Goal: Task Accomplishment & Management: Manage account settings

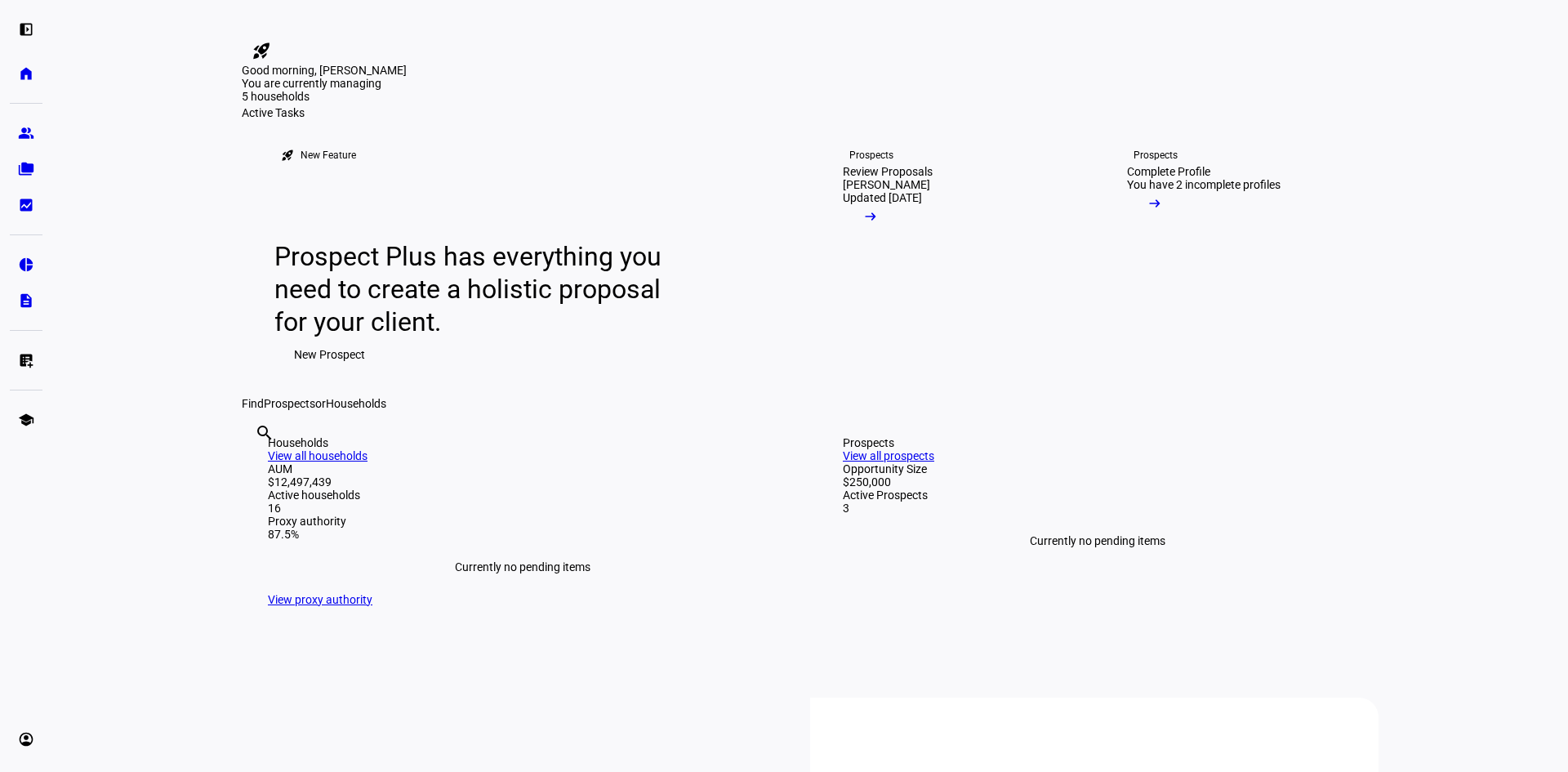
click at [258, 465] on input "text" at bounding box center [257, 454] width 3 height 19
type input "[PERSON_NAME]"
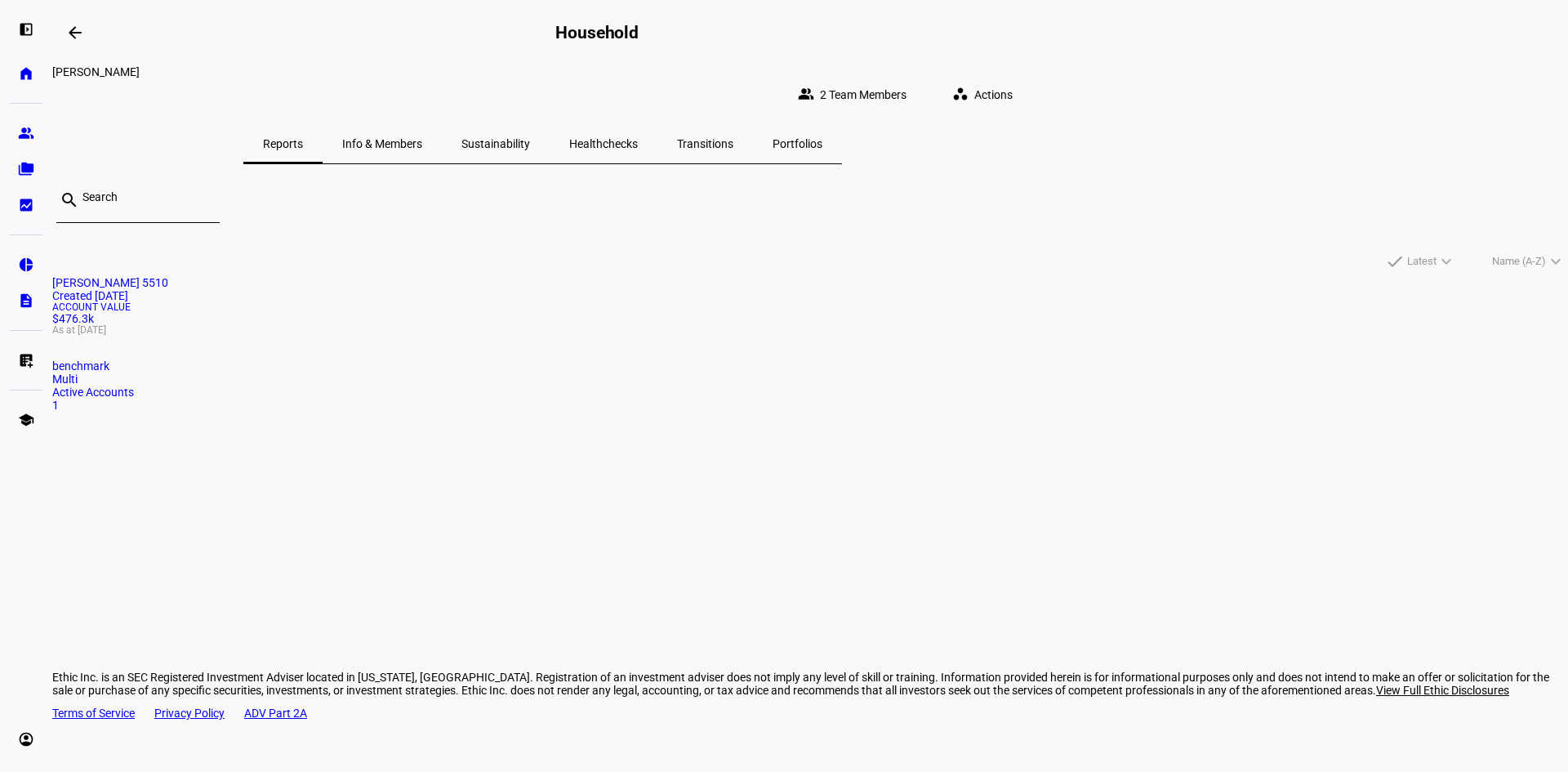
click at [470, 351] on mat-card "[PERSON_NAME] 5510 Created [DATE] Account Value $476.3k As at [DATE] benchmark …" at bounding box center [810, 343] width 1516 height 135
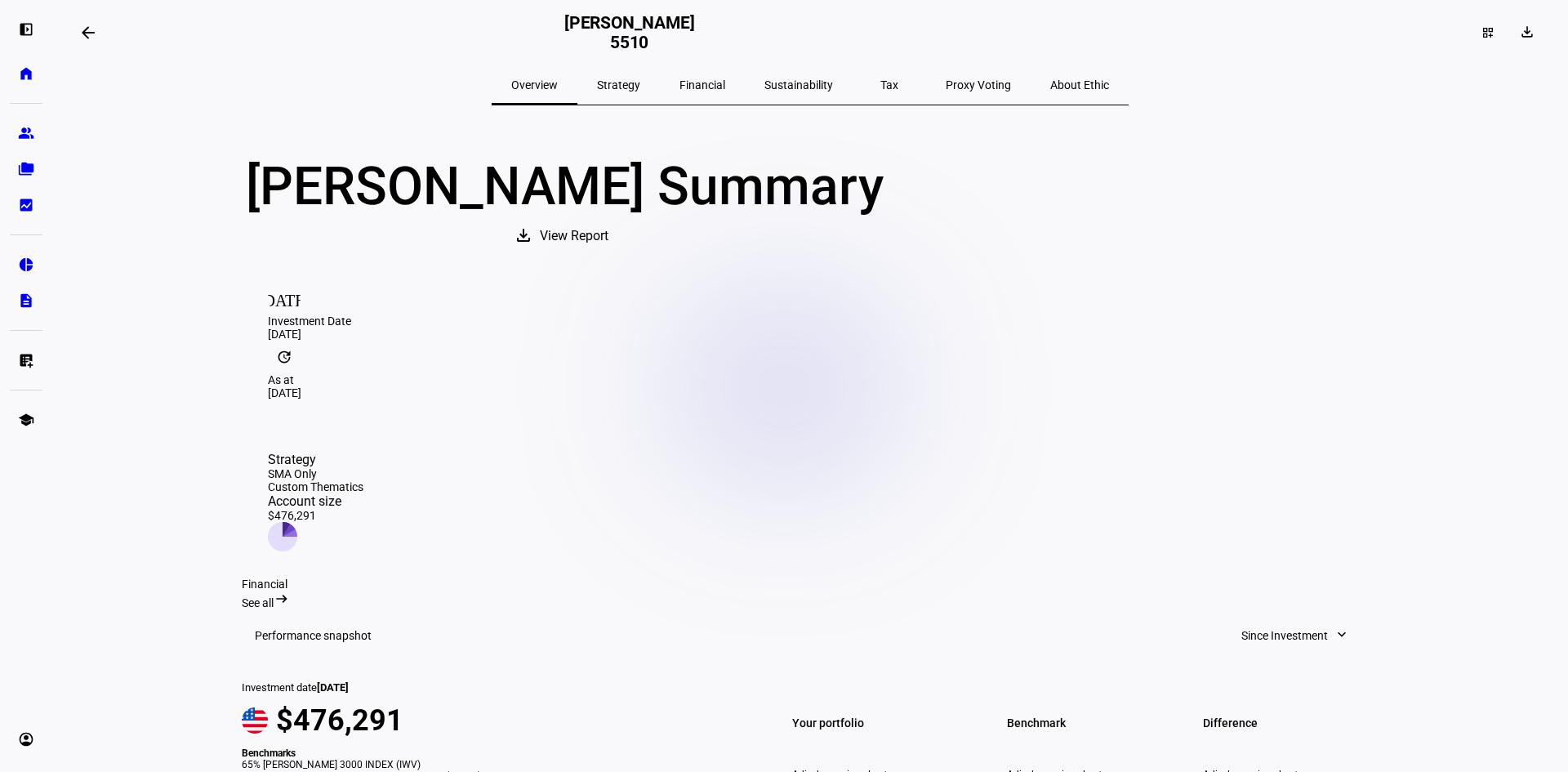
click at [172, 352] on eth-layout-page-content "arrow_backwards [PERSON_NAME] 5510 dashboard_customize download Overview Strate…" at bounding box center [810, 386] width 1516 height 772
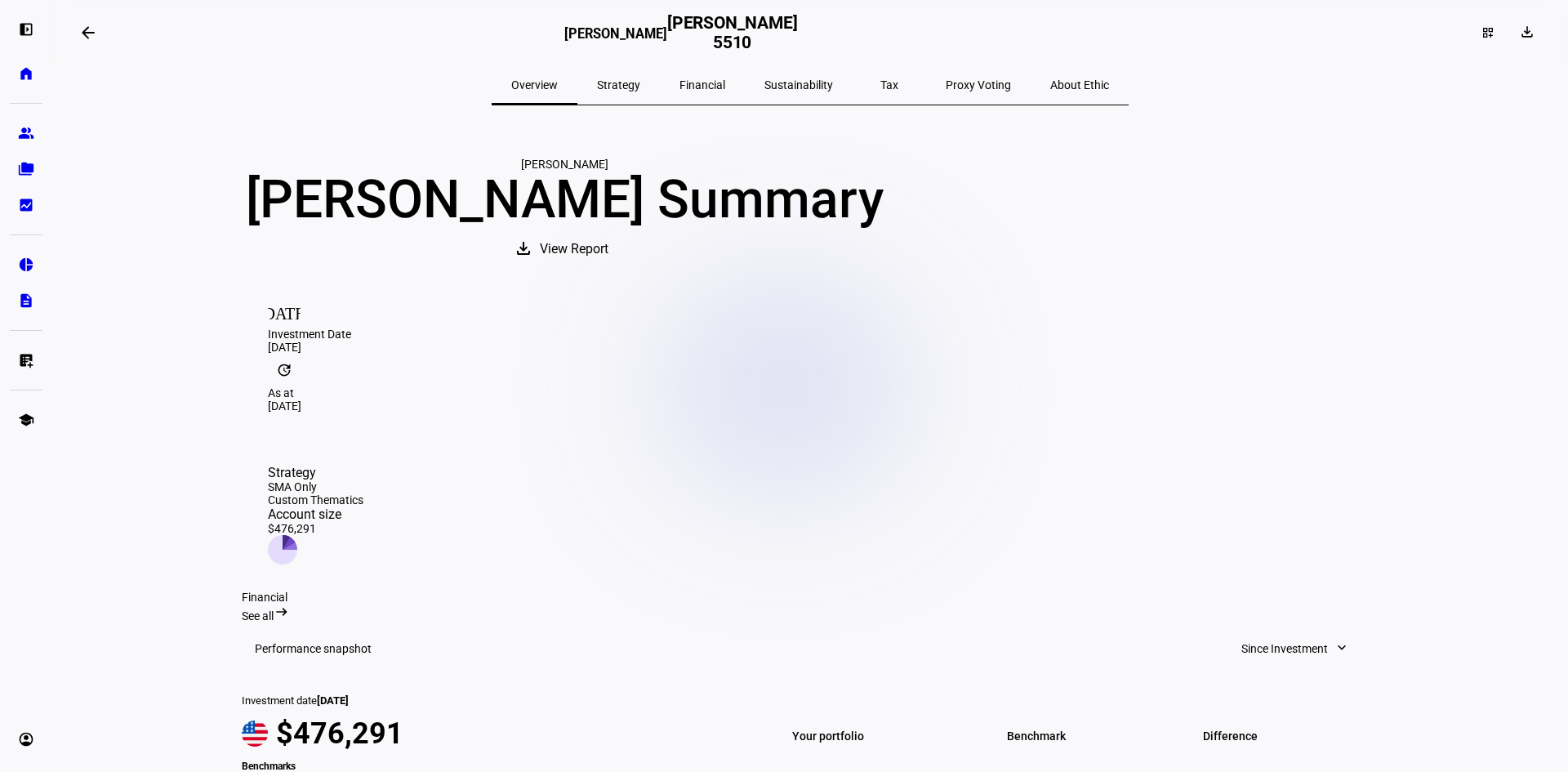
click at [165, 320] on eth-layout-page-content "arrow_backwards [PERSON_NAME] [PERSON_NAME] 5510 dashboard_customize download O…" at bounding box center [810, 386] width 1516 height 772
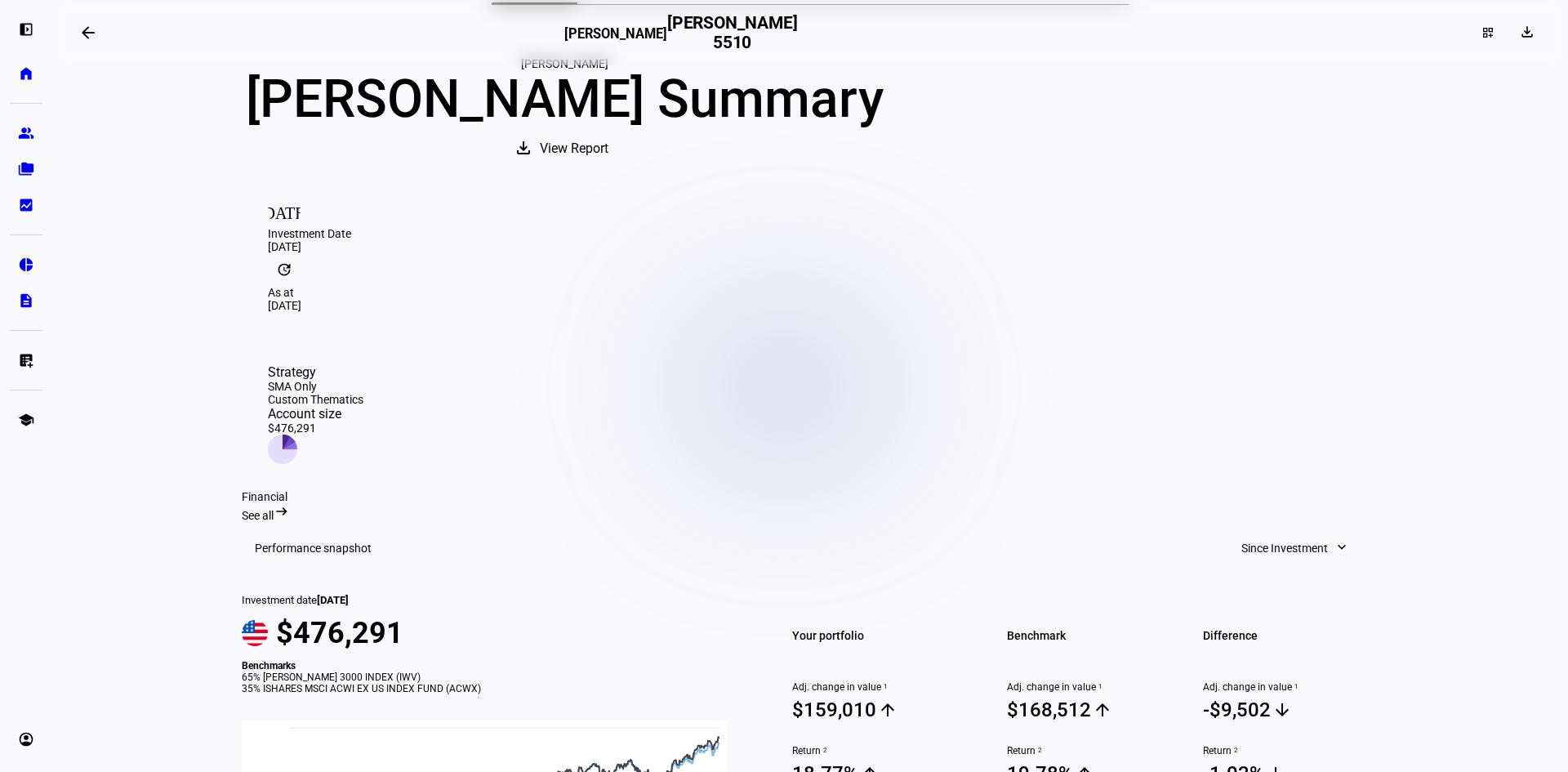
scroll to position [98, 0]
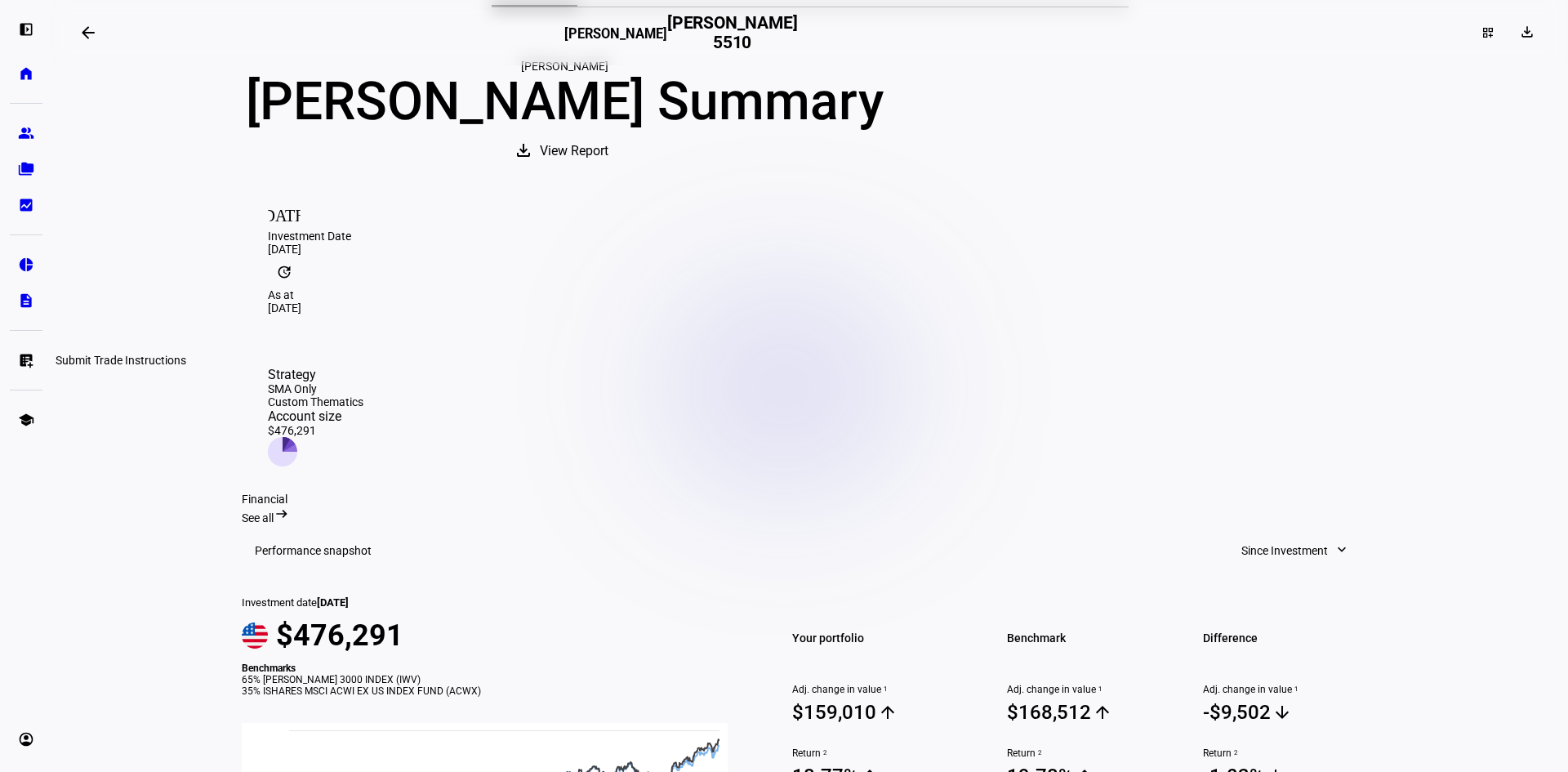
click at [28, 355] on eth-mat-symbol "list_alt_add" at bounding box center [26, 359] width 17 height 17
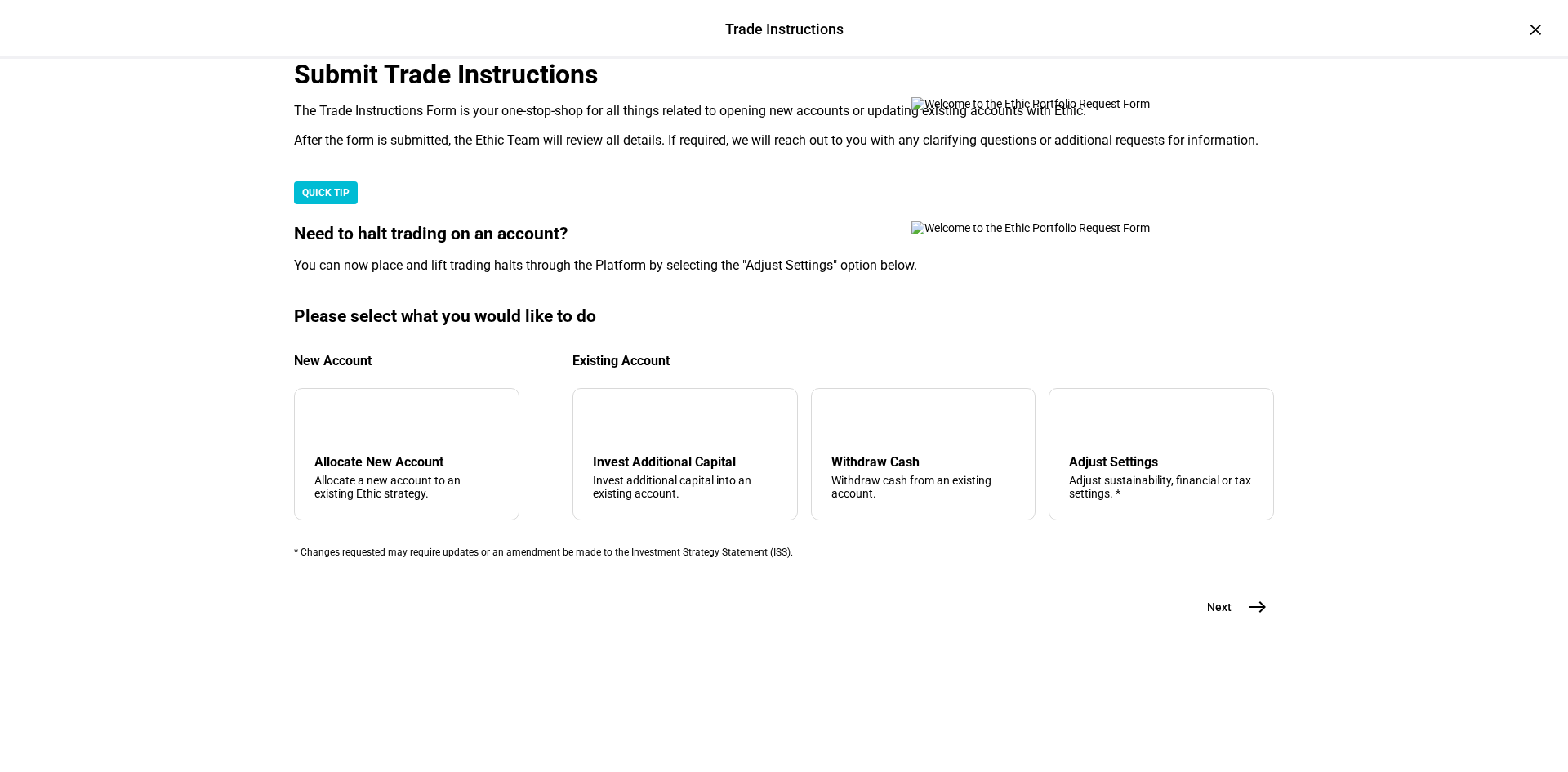
scroll to position [367, 0]
click at [1131, 469] on div "Adjust Settings" at bounding box center [1161, 461] width 185 height 16
click at [1252, 617] on mat-icon "east" at bounding box center [1257, 606] width 19 height 19
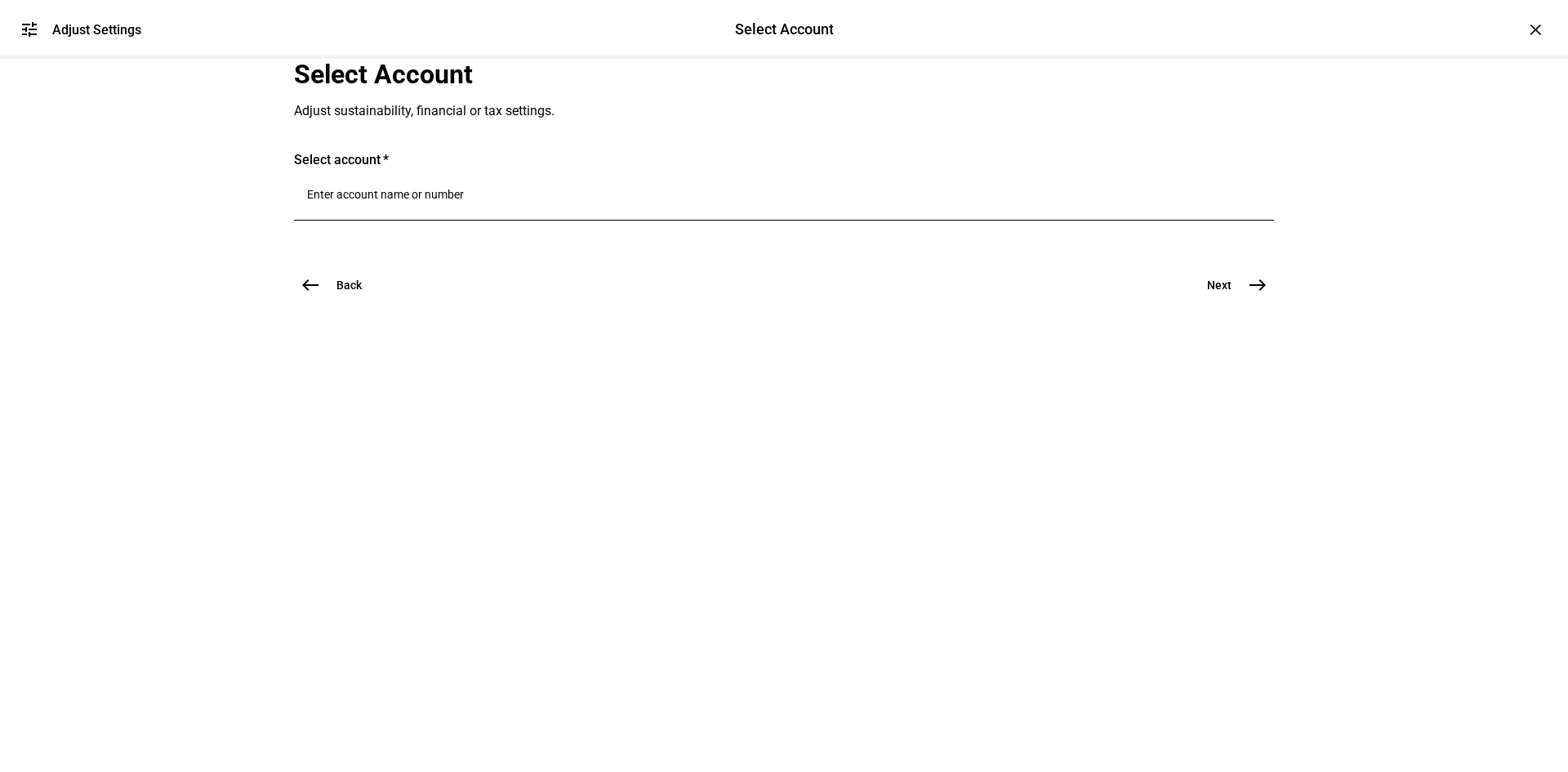
scroll to position [0, 0]
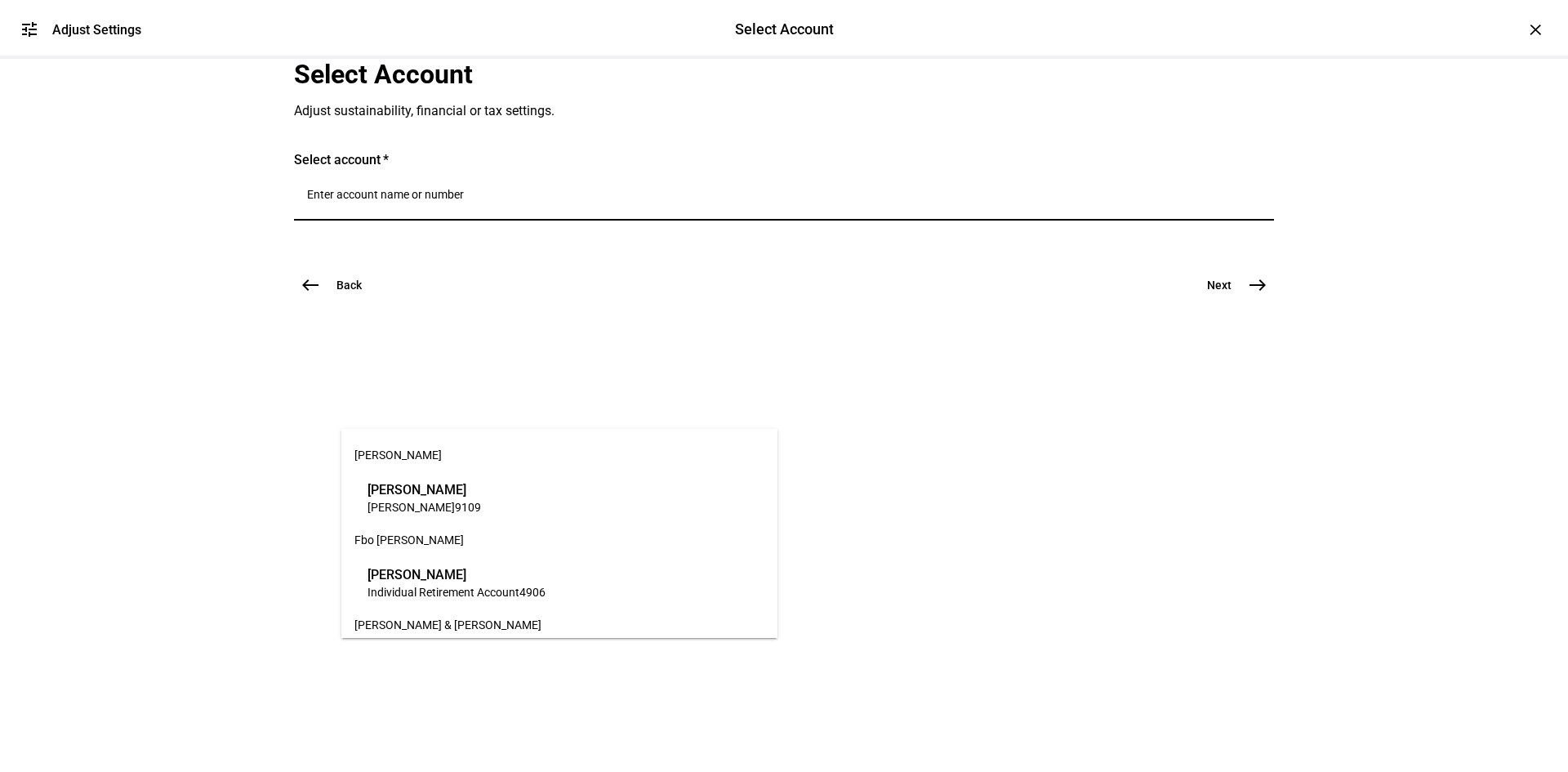
click at [543, 201] on input "Number" at bounding box center [784, 194] width 954 height 13
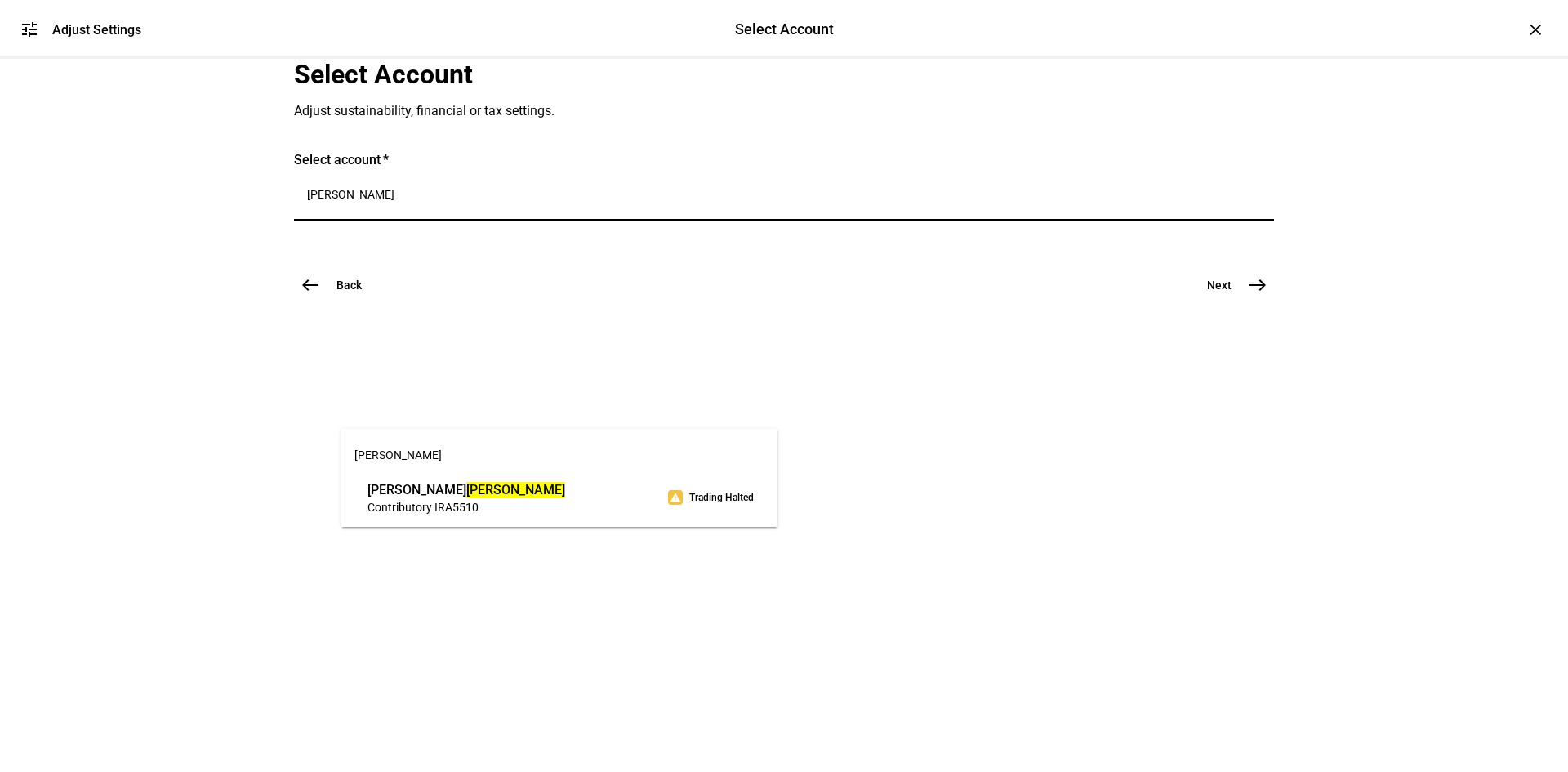
type input "[PERSON_NAME]"
click at [504, 504] on span "Contributory IRA 5510" at bounding box center [466, 507] width 198 height 16
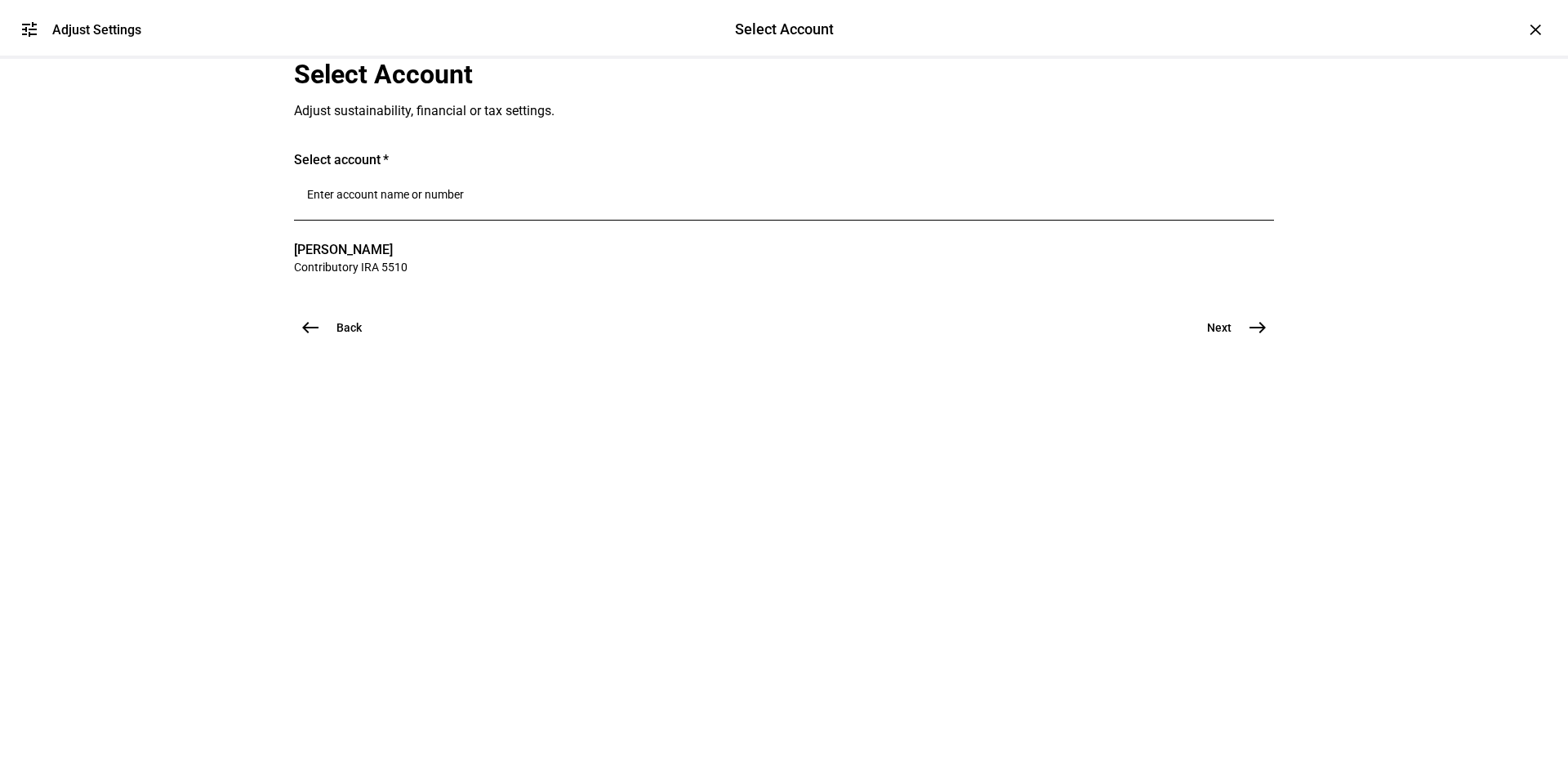
click at [1242, 344] on span "east" at bounding box center [1257, 327] width 32 height 32
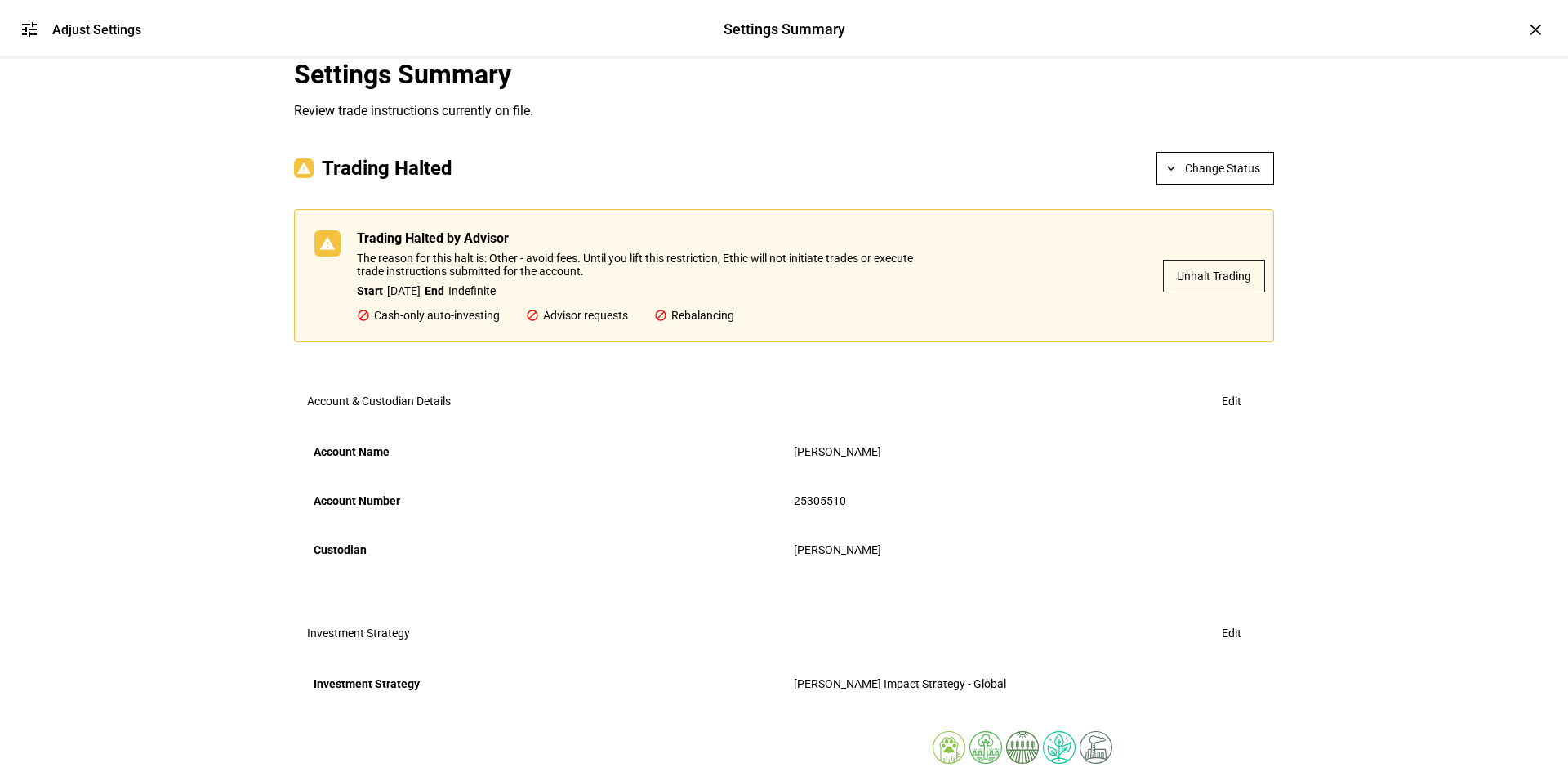
click at [1231, 292] on span "Unhalt Trading" at bounding box center [1214, 276] width 74 height 32
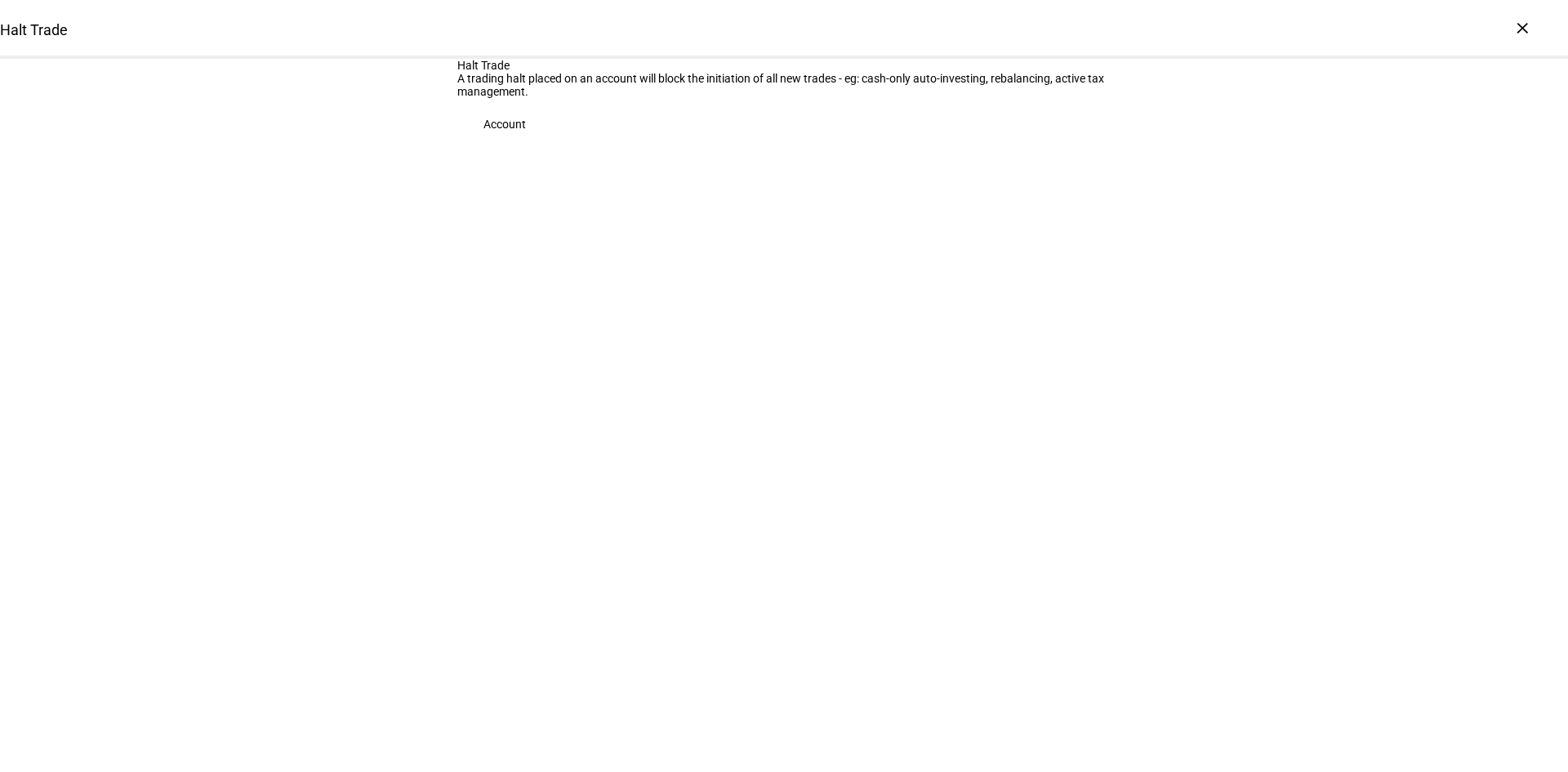
click at [1378, 277] on div "Halt Trade A trading halt placed on an account will block the initiation of all…" at bounding box center [784, 167] width 1568 height 219
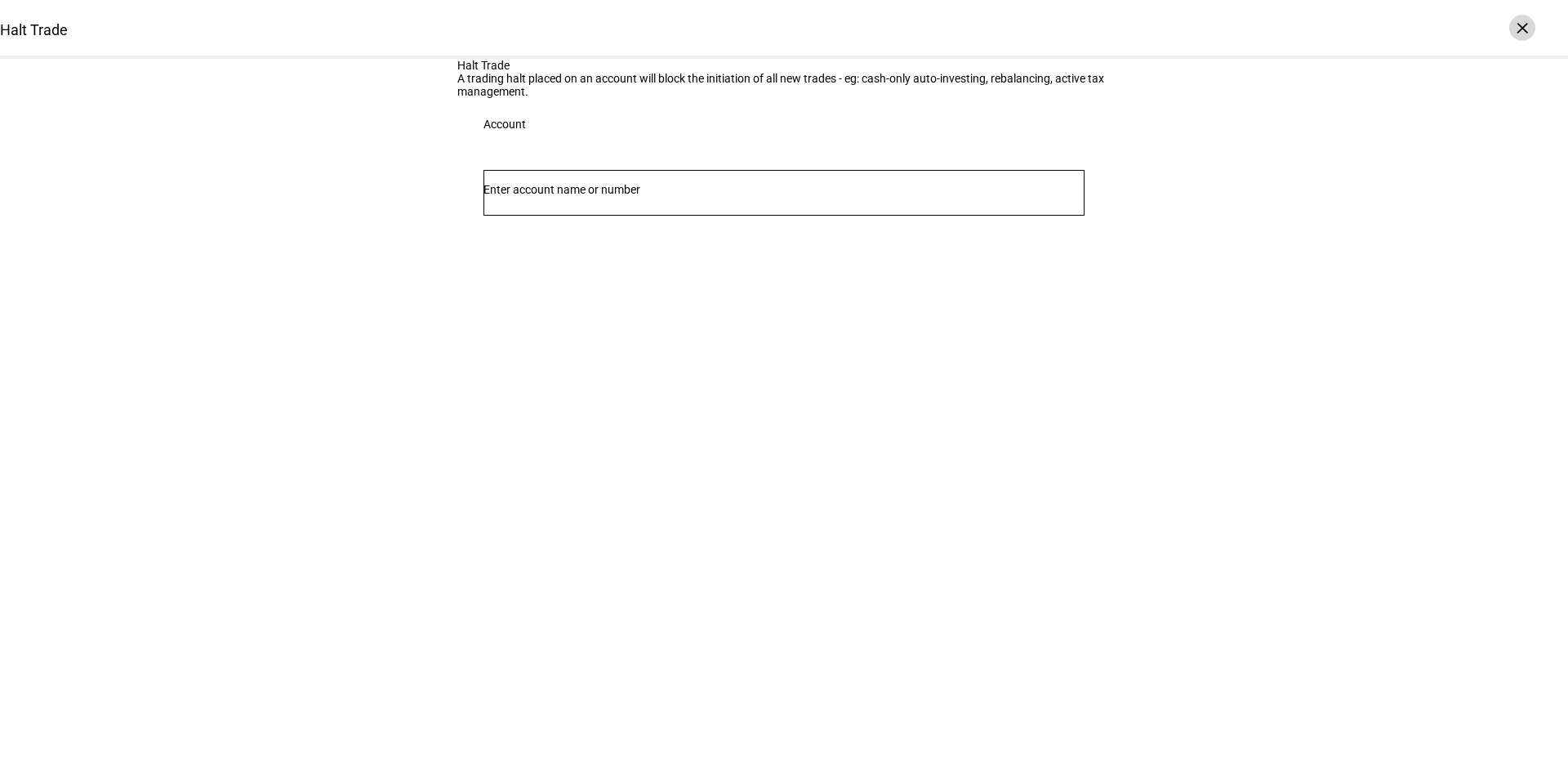
click at [1524, 29] on div "×" at bounding box center [1523, 28] width 26 height 26
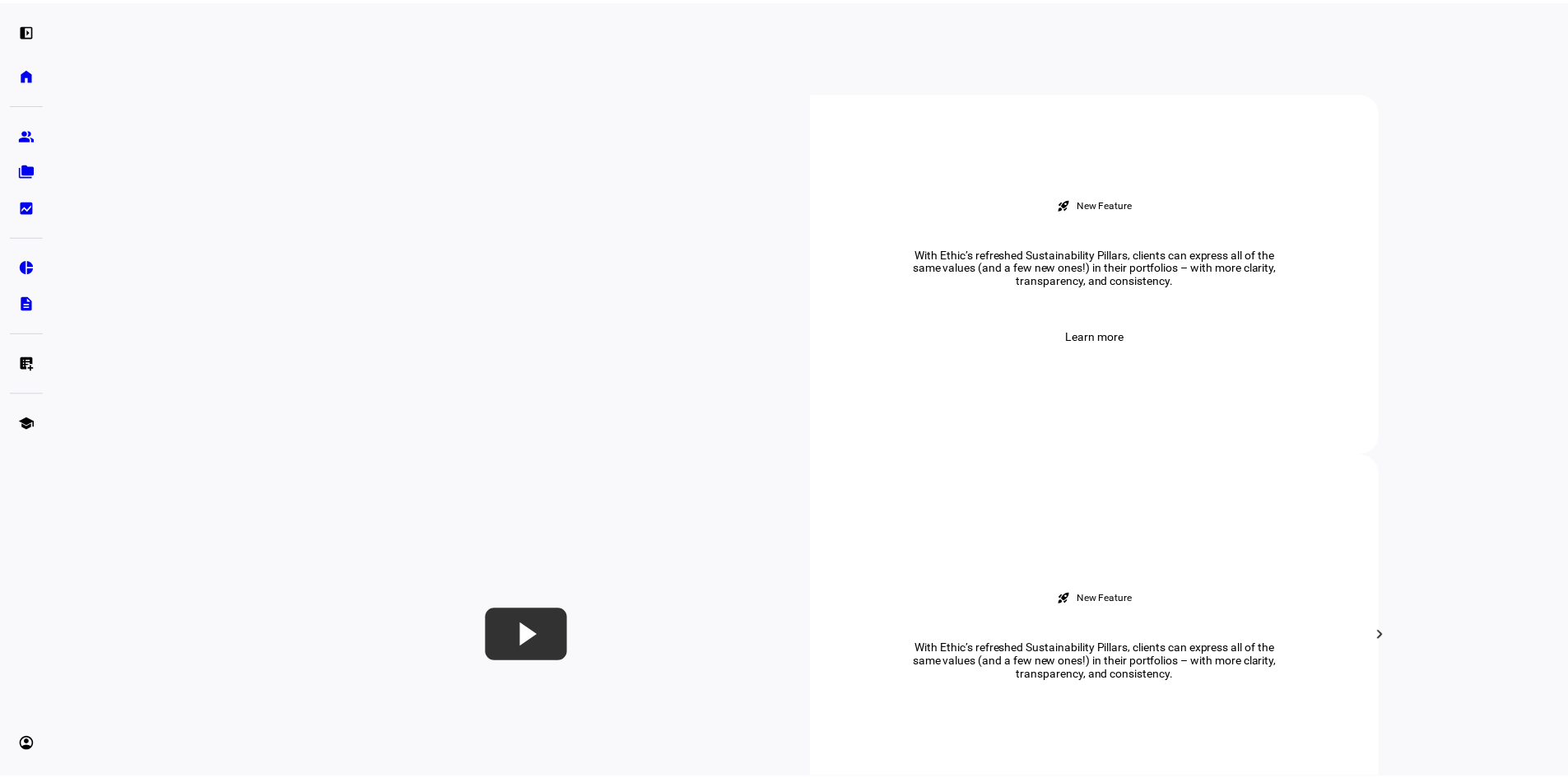
scroll to position [625, 0]
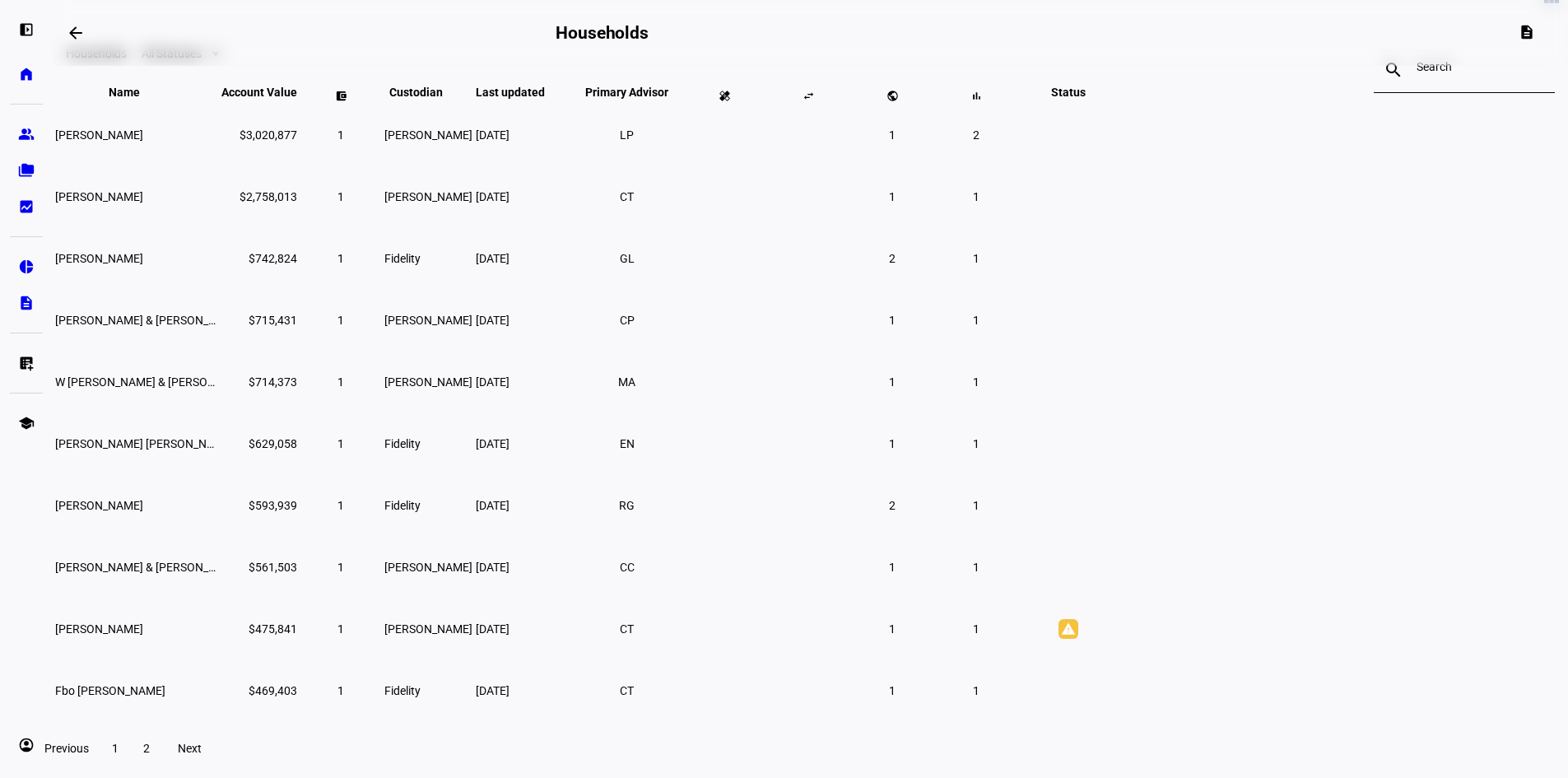
scroll to position [156, 0]
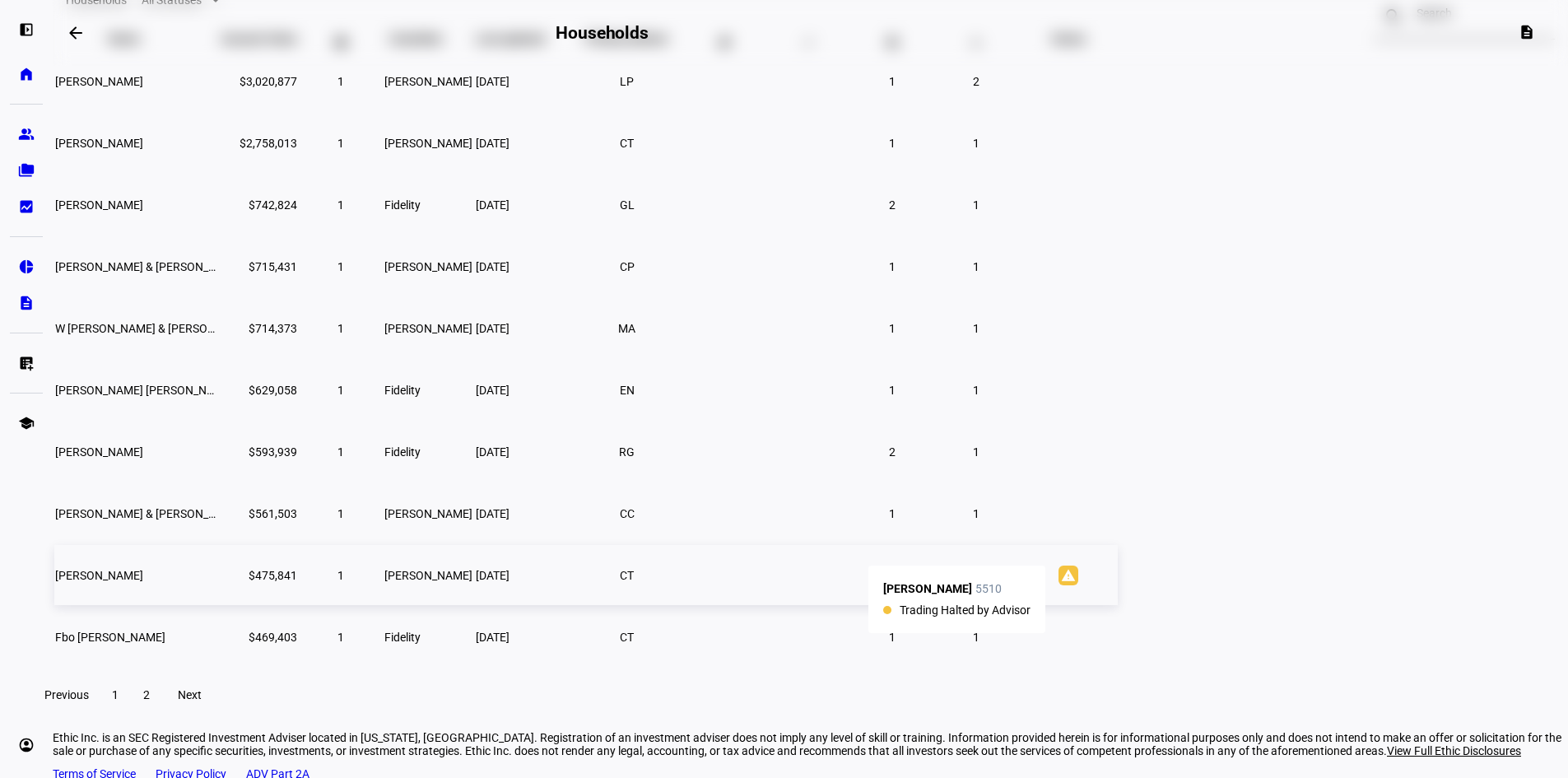
click at [1078, 585] on mat-icon "warning" at bounding box center [1068, 575] width 19 height 19
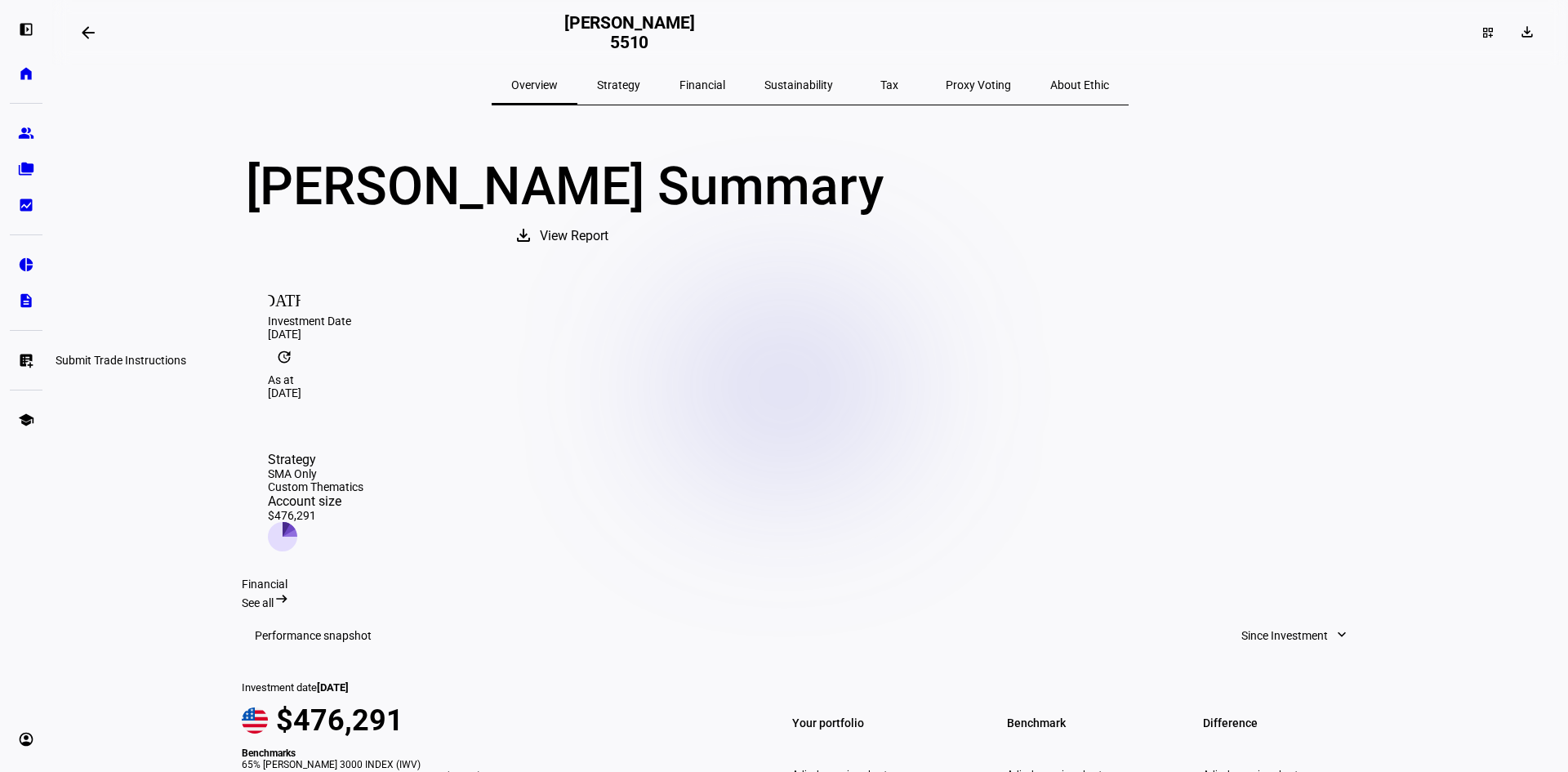
click at [22, 355] on eth-mat-symbol "list_alt_add" at bounding box center [26, 359] width 17 height 17
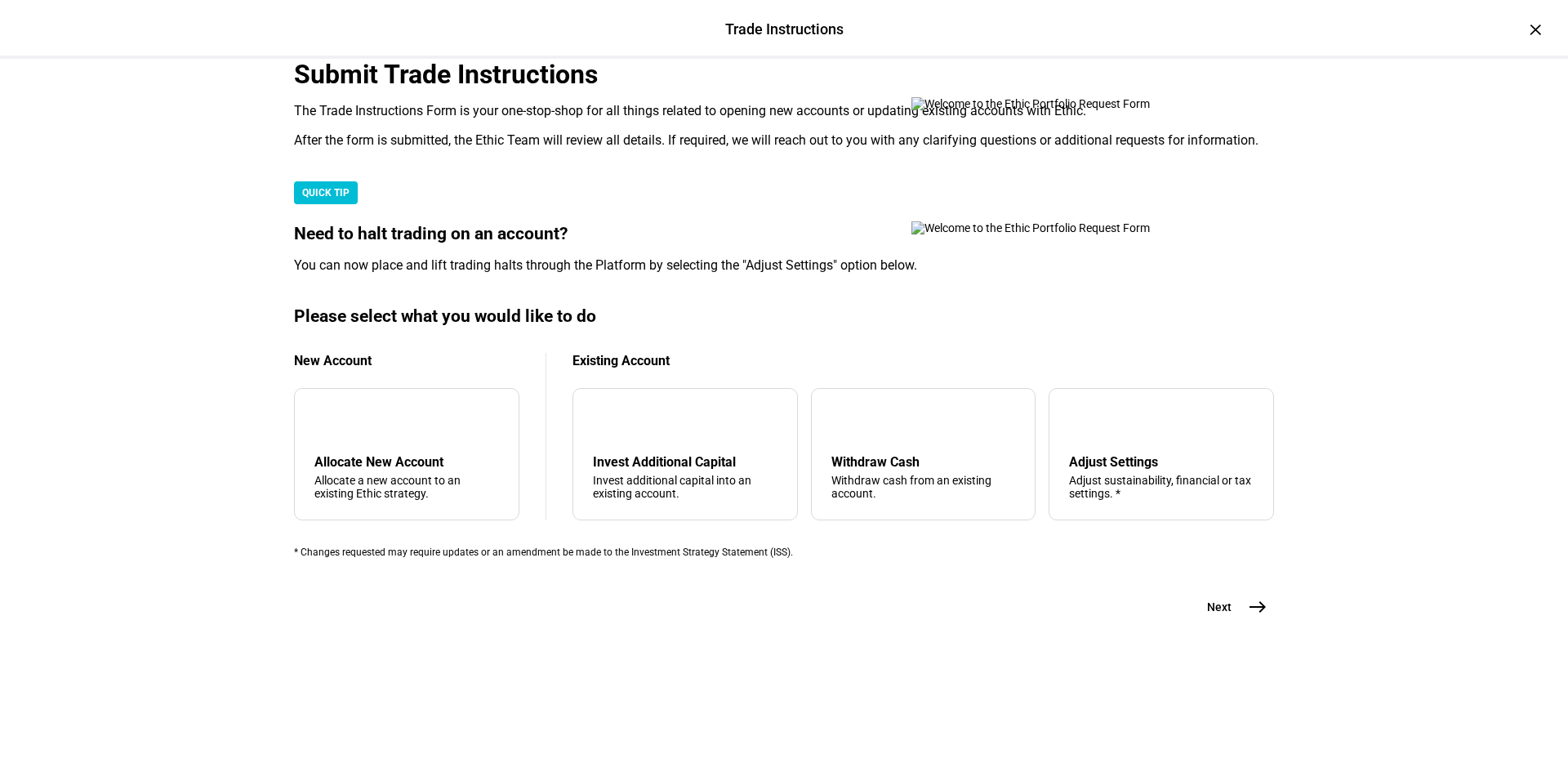
scroll to position [367, 0]
click at [1091, 492] on div "Adjust sustainability, financial or tax settings. *" at bounding box center [1161, 487] width 185 height 26
click at [1248, 617] on mat-icon "east" at bounding box center [1257, 606] width 19 height 19
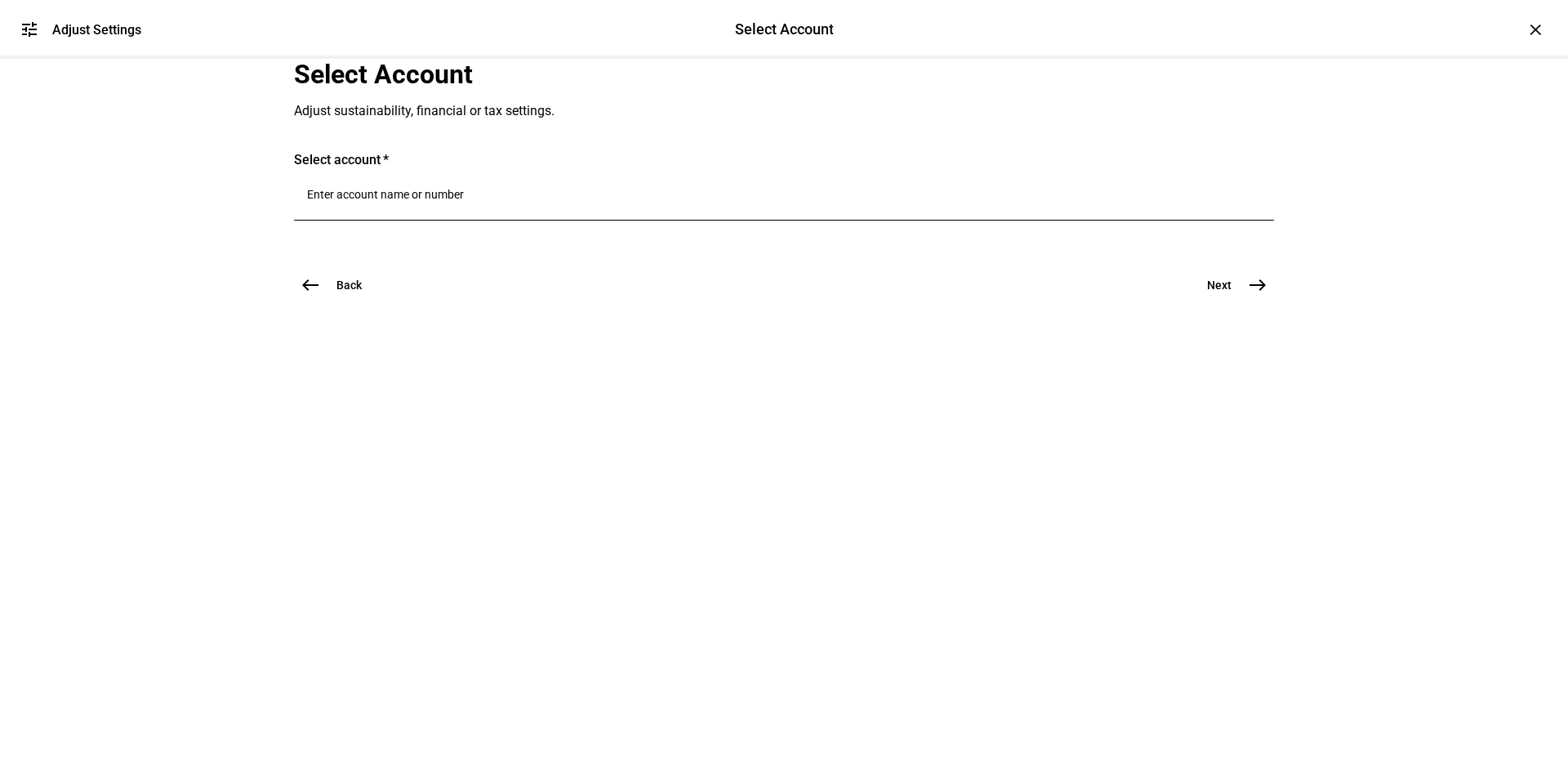
scroll to position [0, 0]
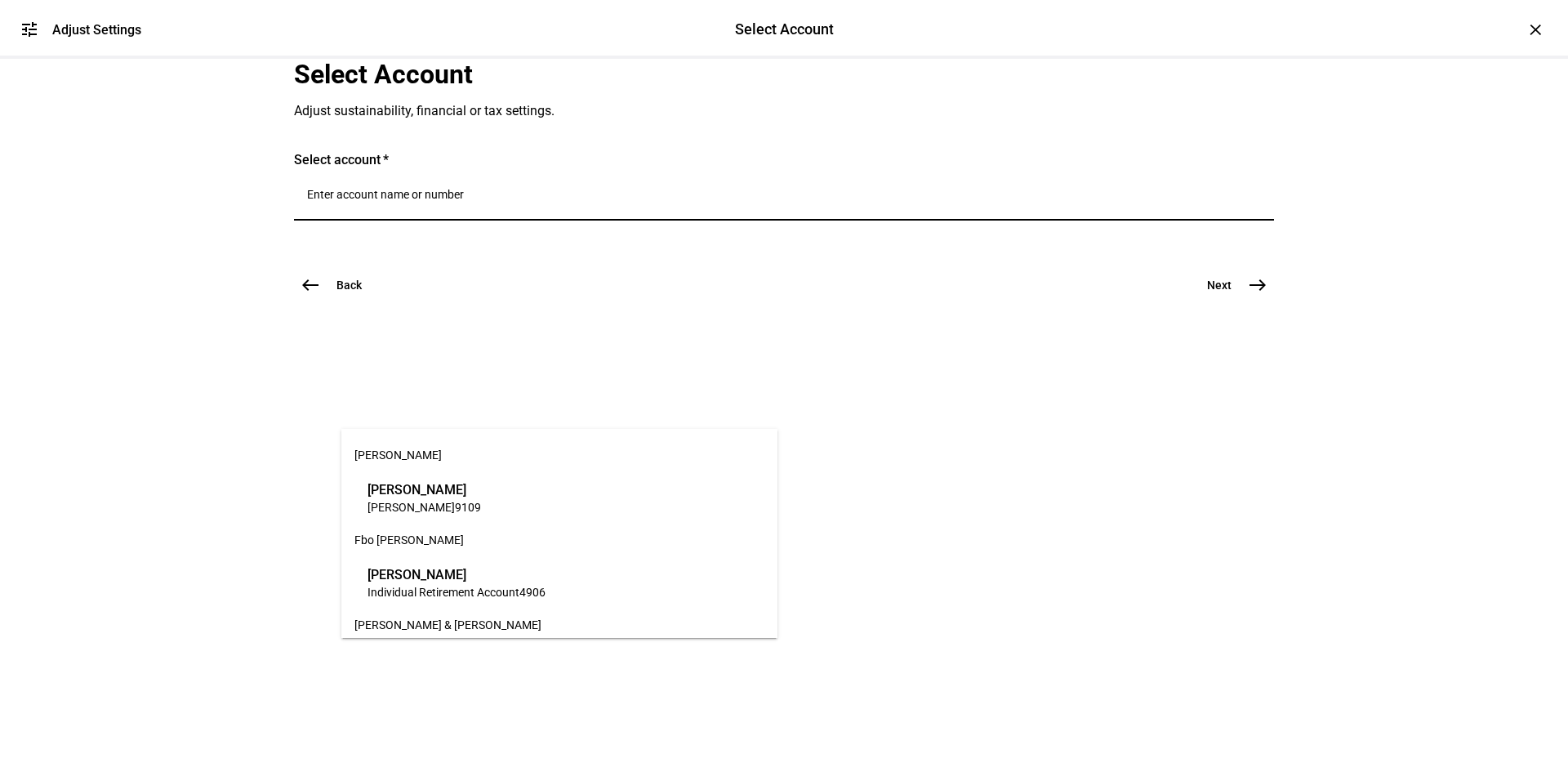
click at [578, 201] on input "Number" at bounding box center [784, 194] width 954 height 13
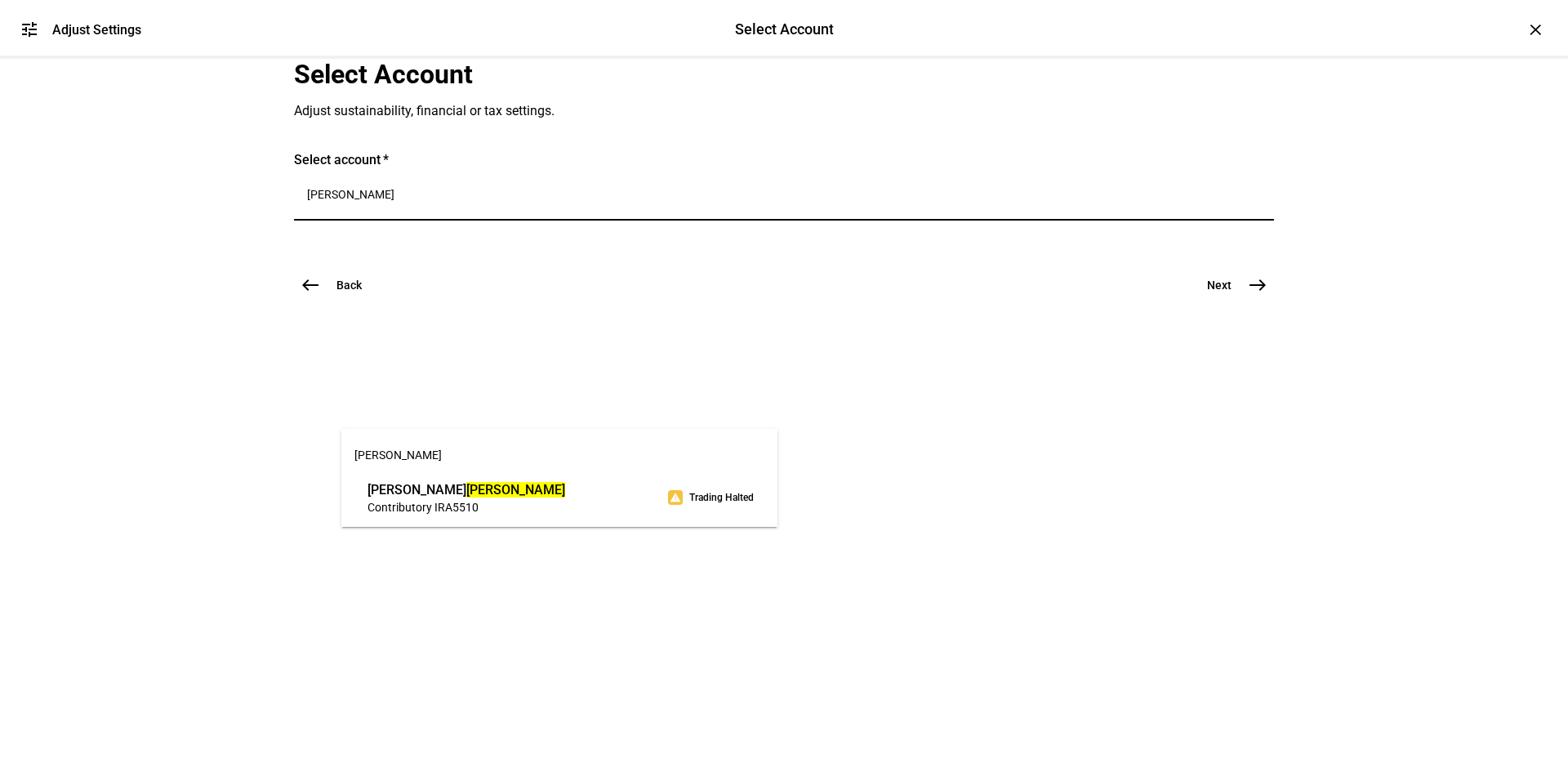
type input "[PERSON_NAME]"
click at [538, 510] on span "Contributory IRA 5510" at bounding box center [466, 507] width 198 height 16
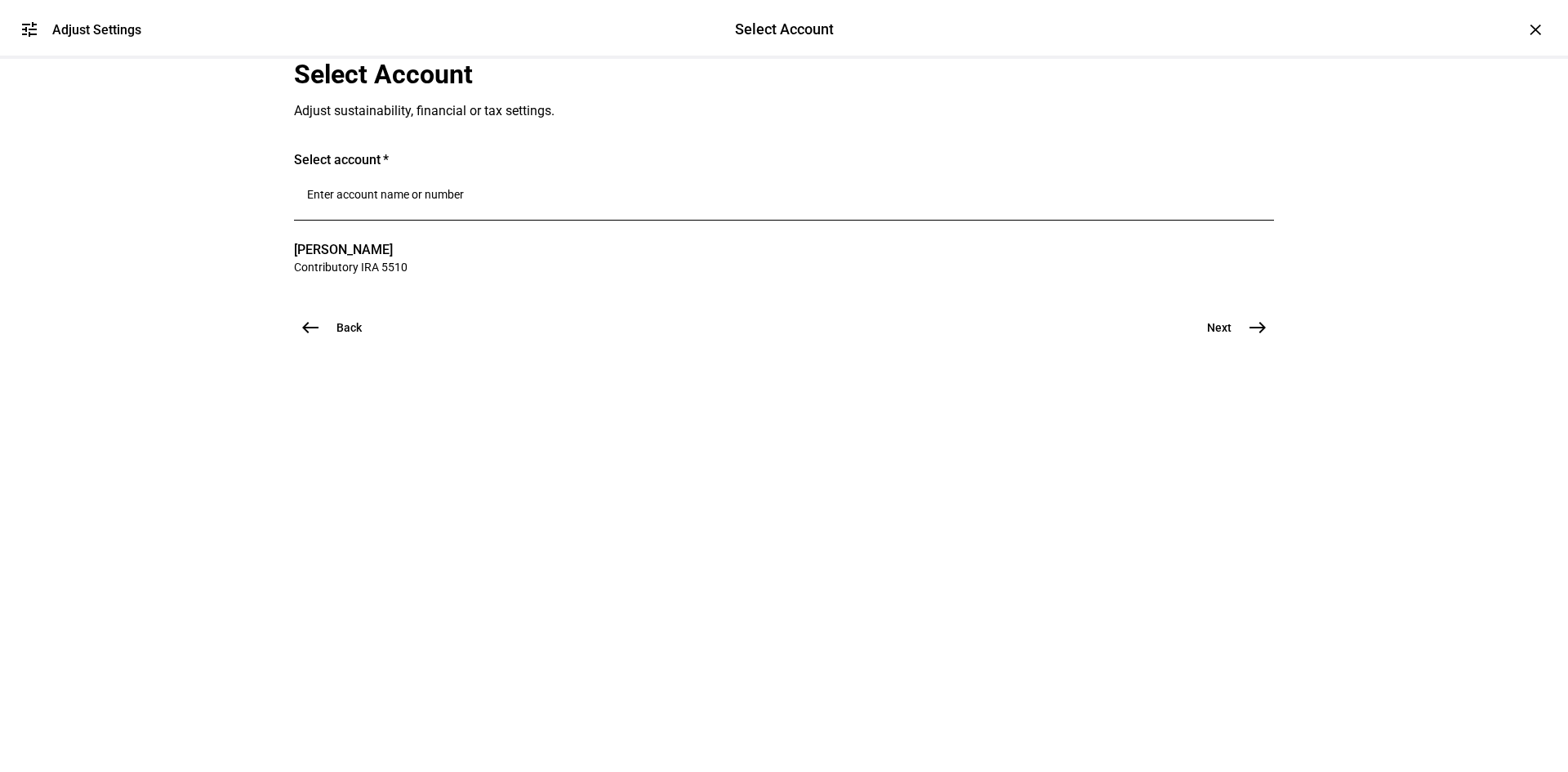
click at [1248, 338] on mat-icon "east" at bounding box center [1257, 327] width 19 height 19
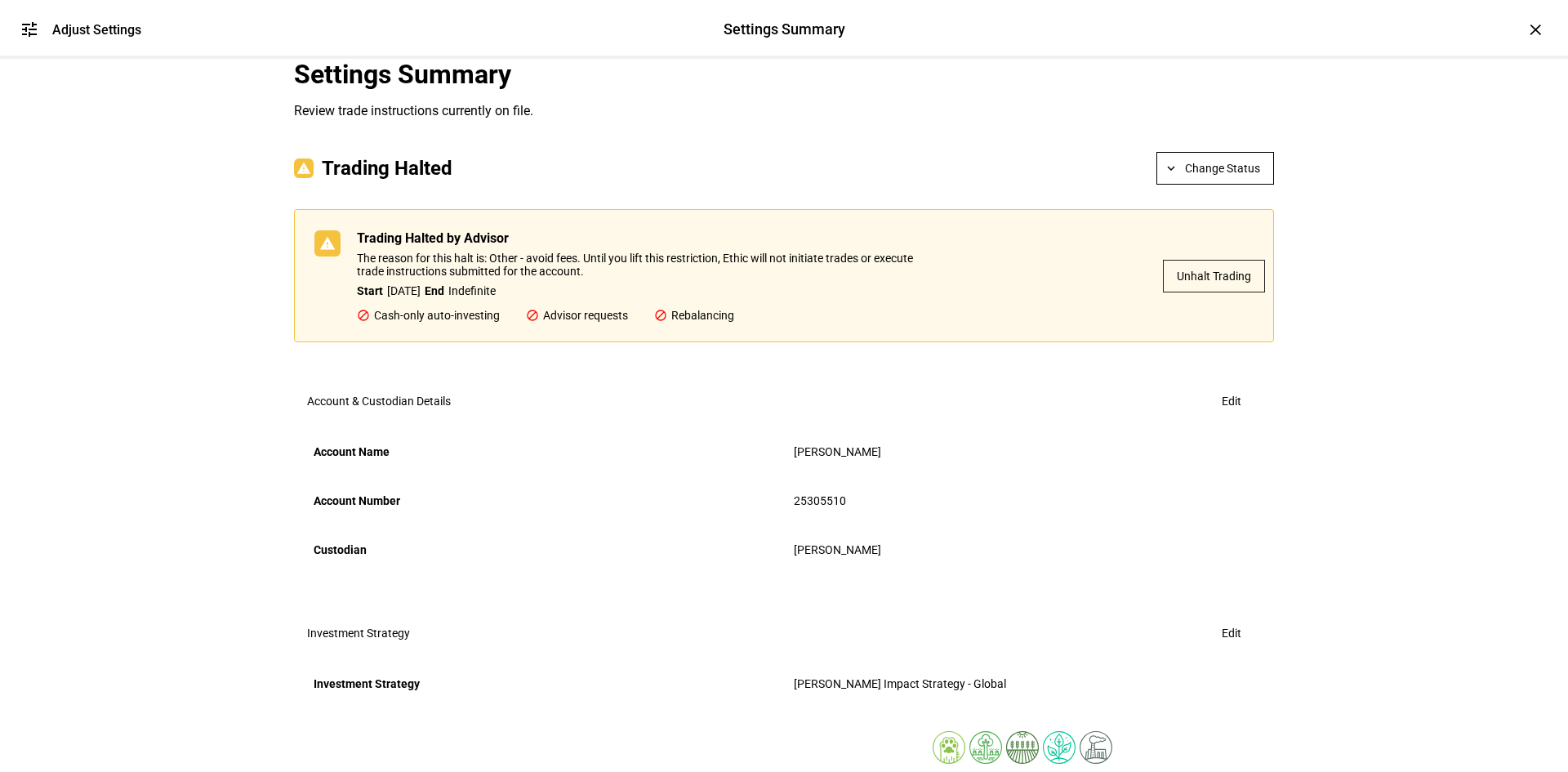
click at [1210, 292] on span "Unhalt Trading" at bounding box center [1214, 276] width 74 height 32
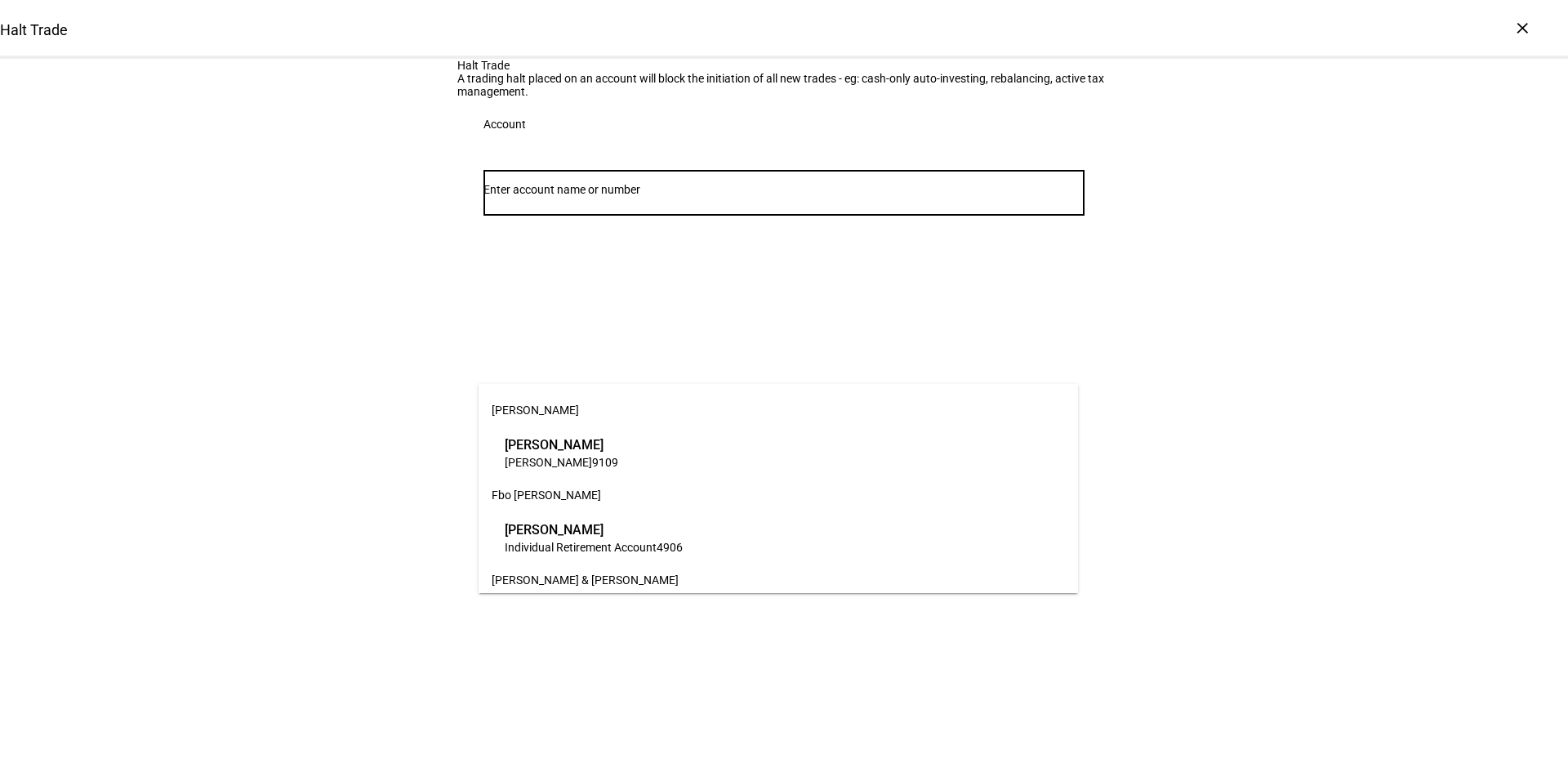
click at [713, 196] on input "Number" at bounding box center [784, 189] width 601 height 13
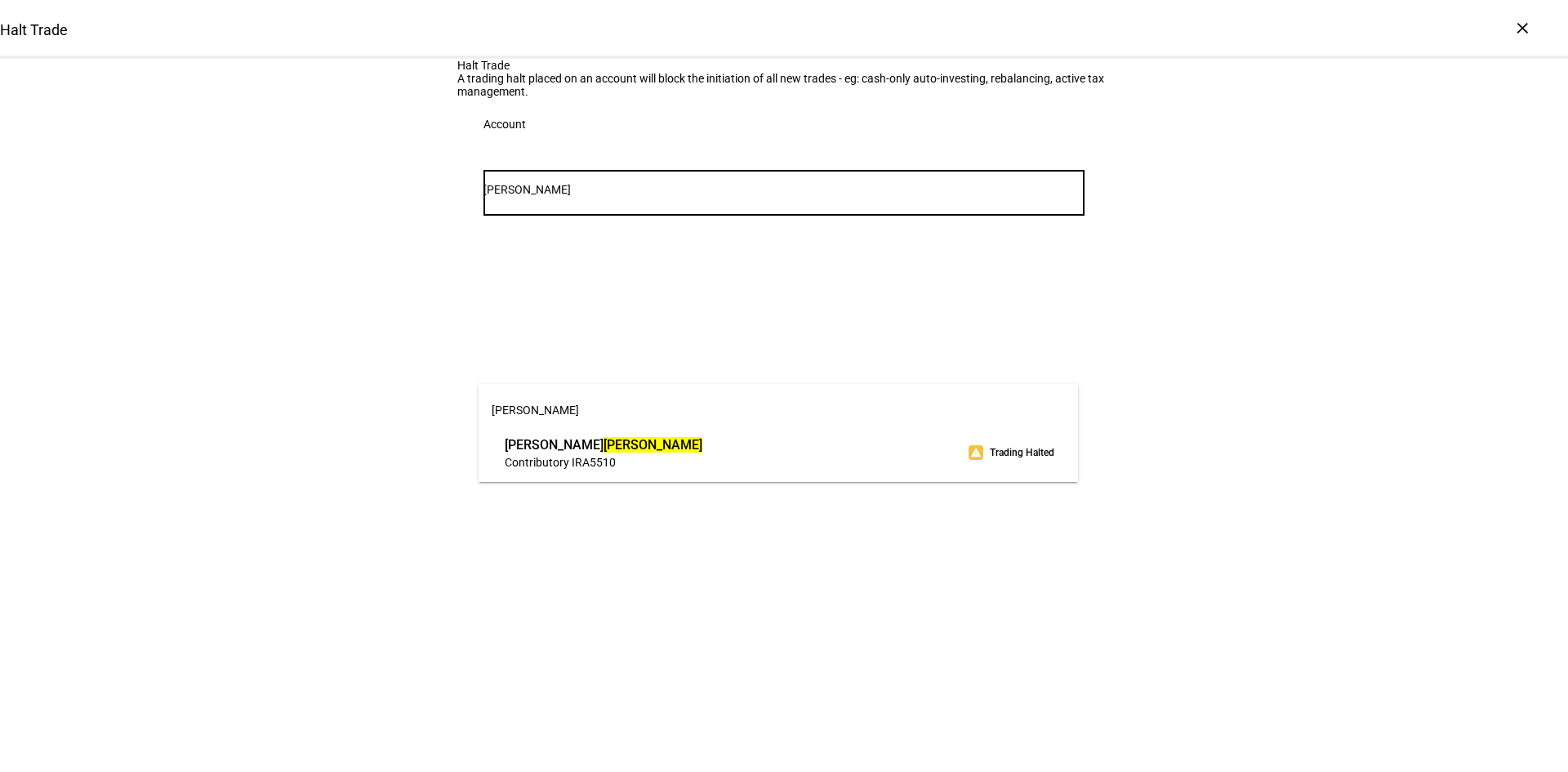
type input "[PERSON_NAME]"
click at [699, 475] on mat-option "[PERSON_NAME] Contributory IRA 5510 warning Trading Halted" at bounding box center [777, 452] width 599 height 45
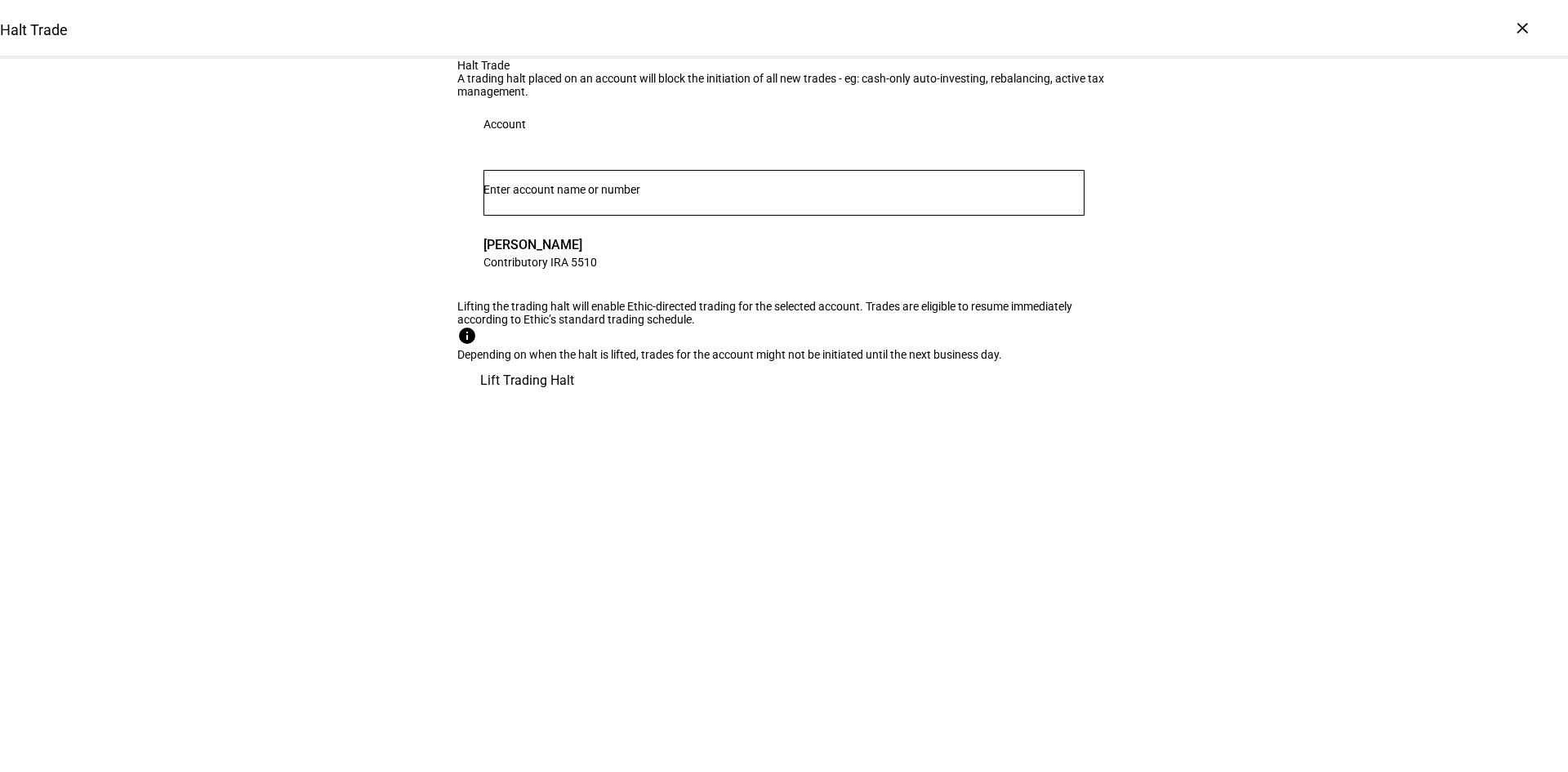
click at [1242, 400] on div "Halt Trade A trading halt placed on an account will block the initiation of all…" at bounding box center [784, 229] width 1568 height 341
click at [574, 400] on span "Lift Trading Halt" at bounding box center [527, 380] width 94 height 39
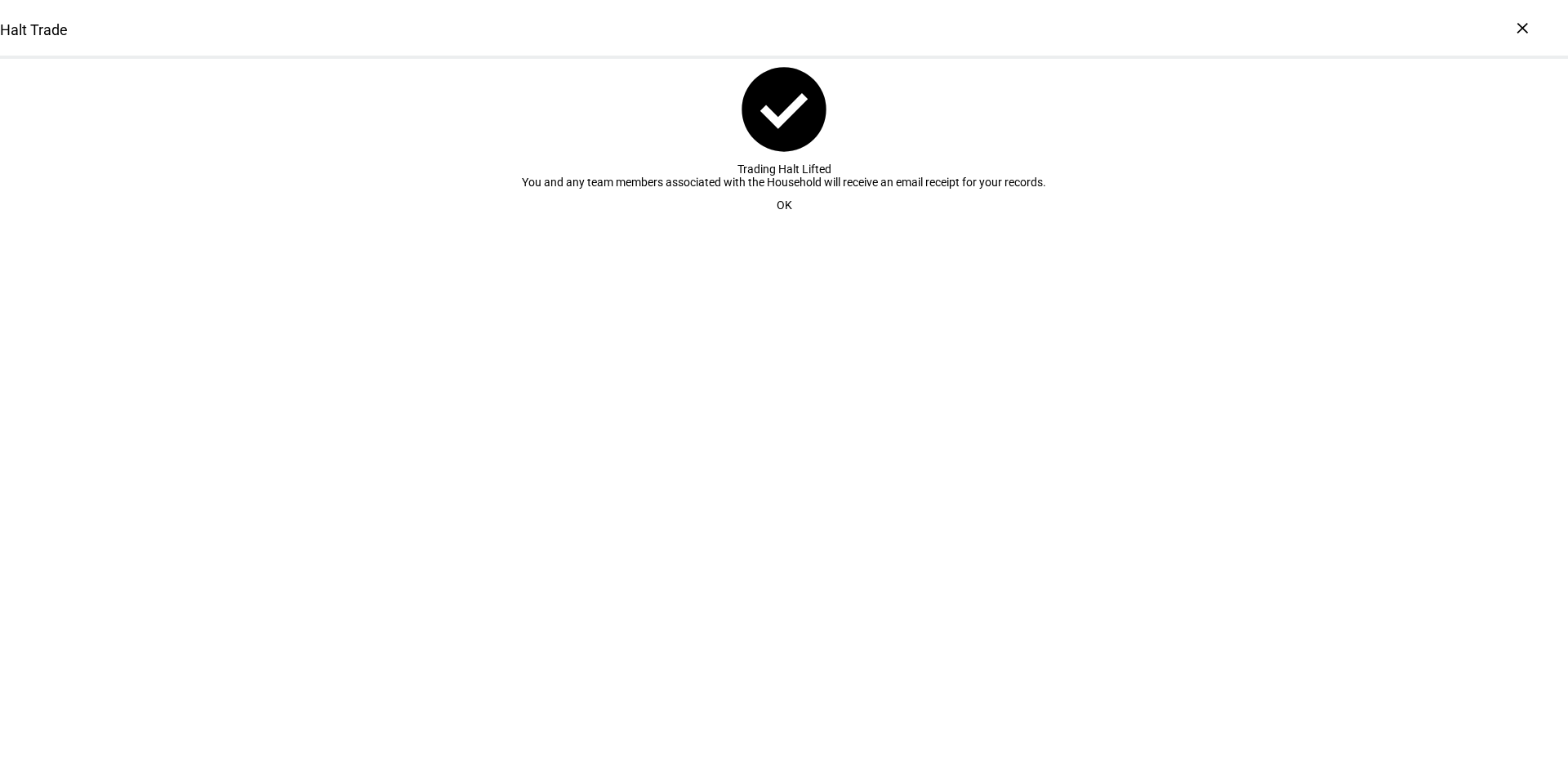
click at [777, 222] on span "OK" at bounding box center [784, 204] width 16 height 32
